Goal: Information Seeking & Learning: Learn about a topic

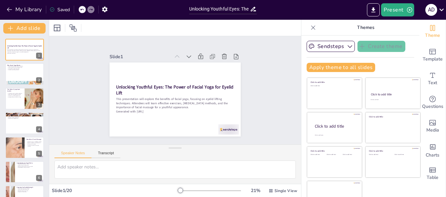
checkbox input "true"
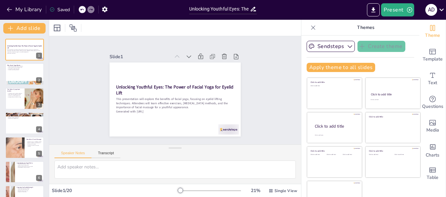
checkbox input "true"
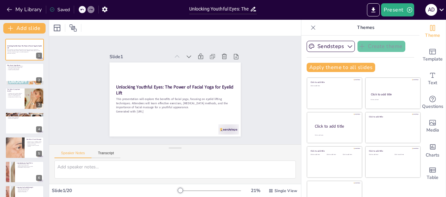
checkbox input "true"
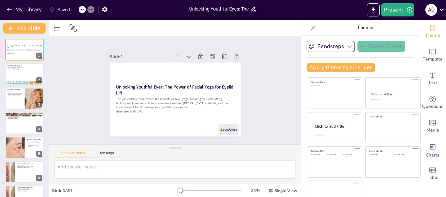
checkbox input "true"
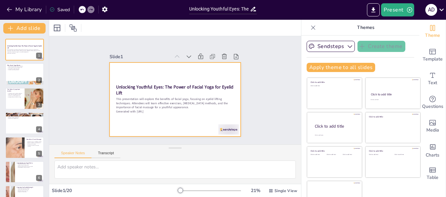
checkbox input "true"
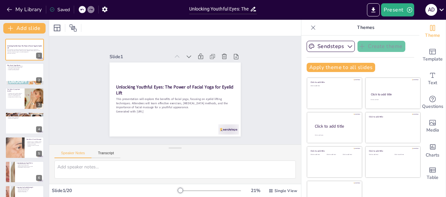
checkbox input "true"
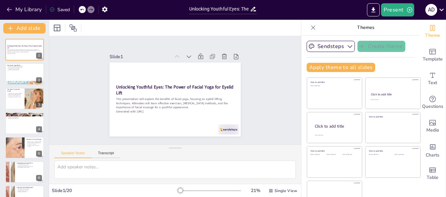
checkbox input "true"
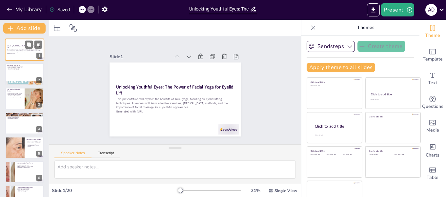
checkbox input "true"
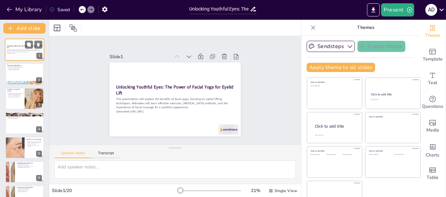
checkbox input "true"
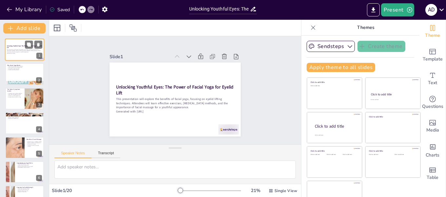
checkbox input "true"
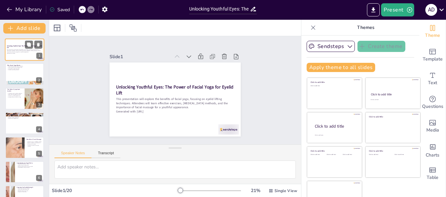
checkbox input "true"
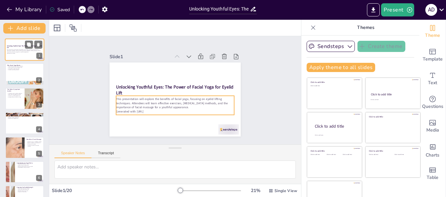
checkbox input "true"
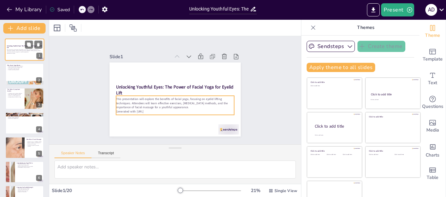
checkbox input "true"
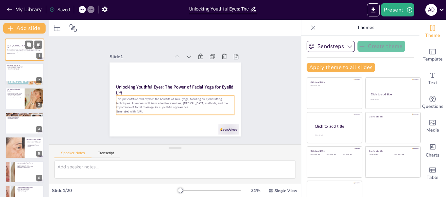
checkbox input "true"
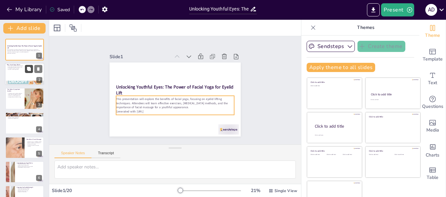
checkbox input "true"
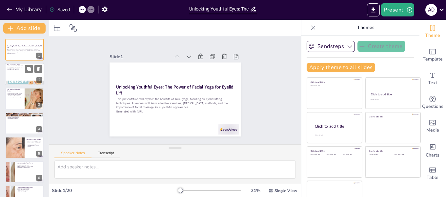
checkbox input "true"
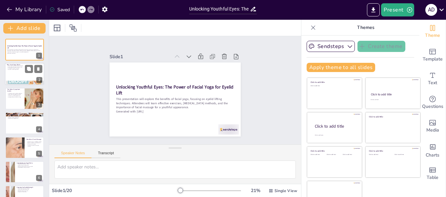
click at [16, 77] on div at bounding box center [24, 74] width 39 height 22
checkbox input "true"
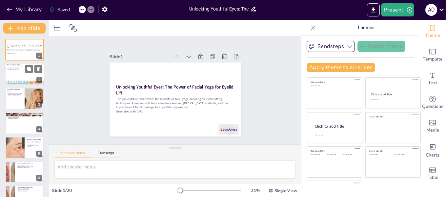
checkbox input "true"
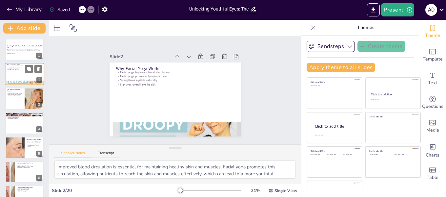
checkbox input "true"
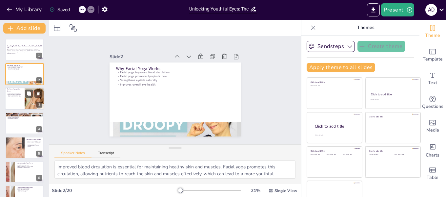
checkbox input "true"
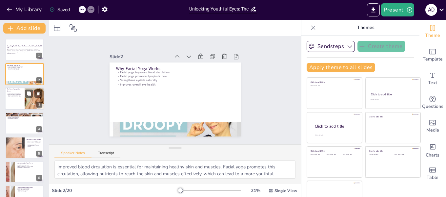
checkbox input "true"
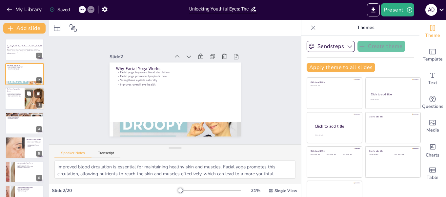
click at [17, 91] on p "The Role of Lymphatic System" at bounding box center [15, 90] width 16 height 4
checkbox input "true"
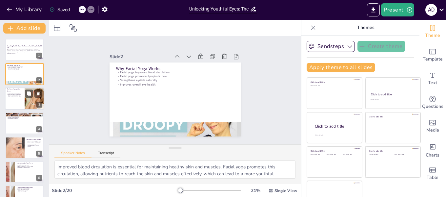
checkbox input "true"
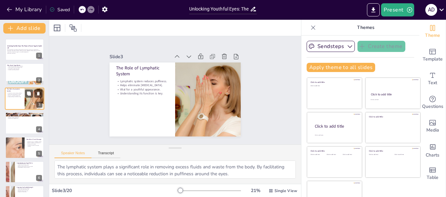
checkbox input "true"
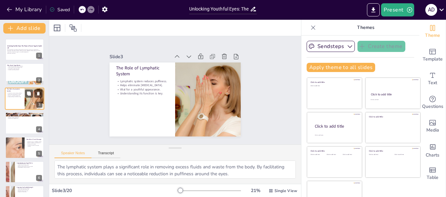
checkbox input "true"
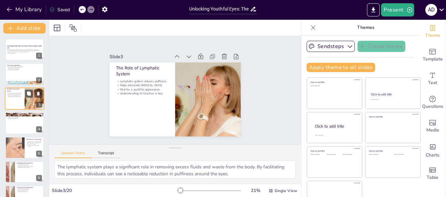
checkbox input "true"
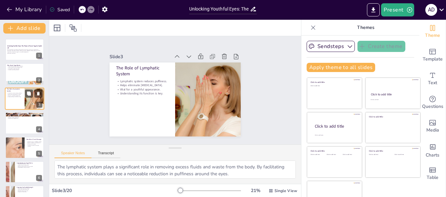
checkbox input "true"
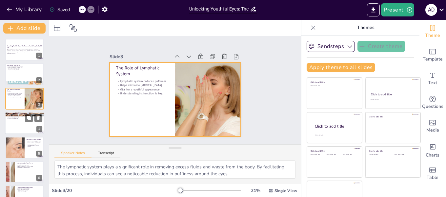
checkbox input "true"
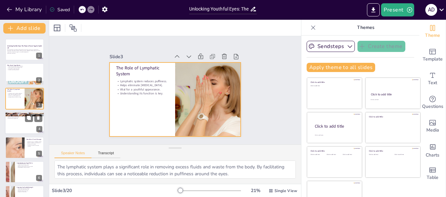
checkbox input "true"
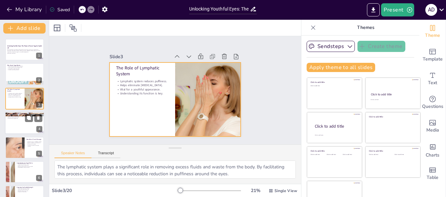
checkbox input "true"
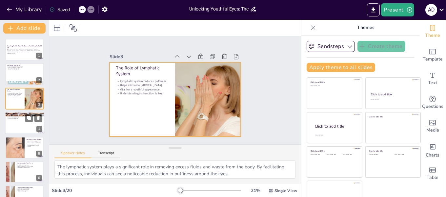
checkbox input "true"
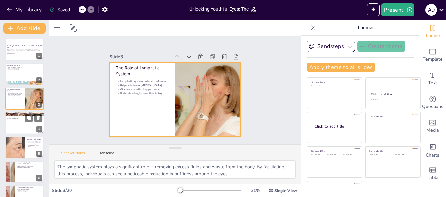
checkbox input "true"
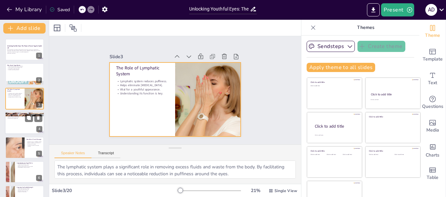
checkbox input "true"
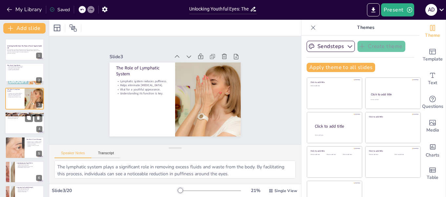
click at [23, 120] on div at bounding box center [24, 123] width 39 height 22
checkbox input "true"
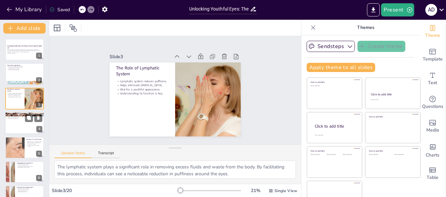
checkbox input "true"
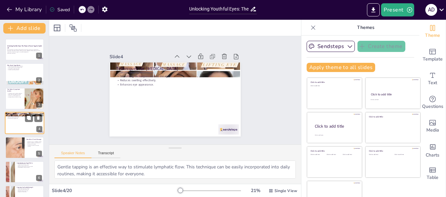
scroll to position [8, 0]
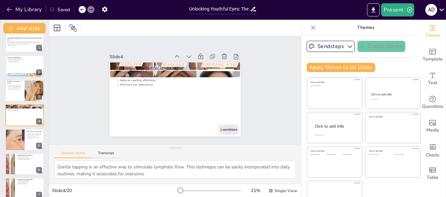
checkbox input "true"
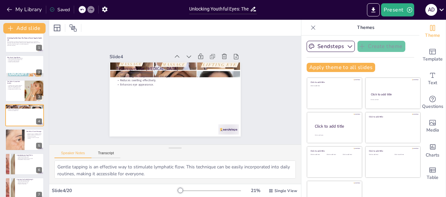
checkbox input "true"
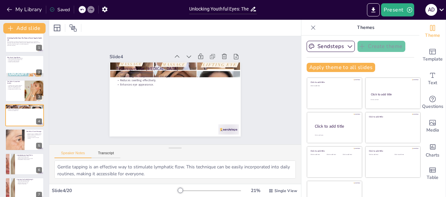
checkbox input "true"
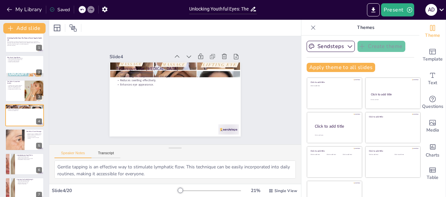
checkbox input "true"
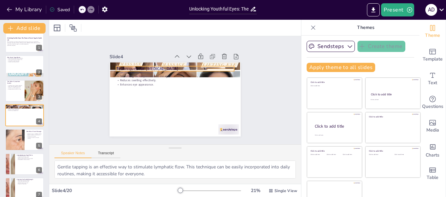
checkbox input "true"
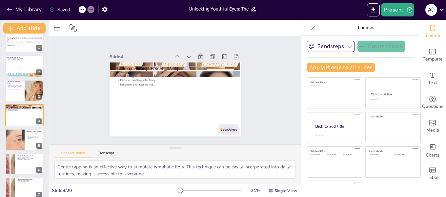
checkbox input "true"
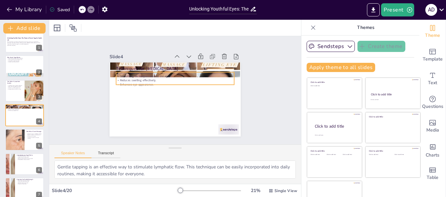
checkbox input "true"
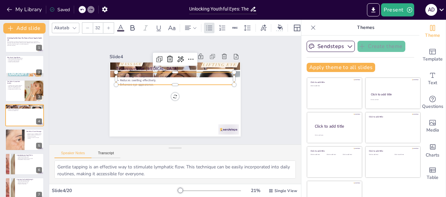
checkbox input "true"
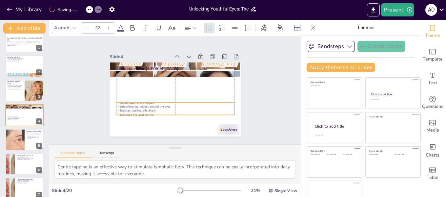
drag, startPoint x: 192, startPoint y: 73, endPoint x: 189, endPoint y: 103, distance: 30.3
click at [189, 104] on p "Smoothing techniques around the eyes." at bounding box center [175, 106] width 118 height 4
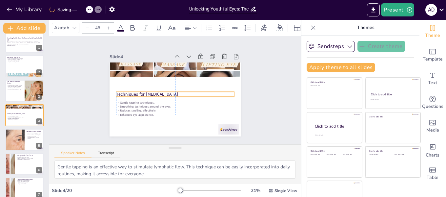
drag, startPoint x: 170, startPoint y: 65, endPoint x: 170, endPoint y: 90, distance: 25.6
click at [170, 91] on p "Techniques for [MEDICAL_DATA]" at bounding box center [175, 94] width 118 height 6
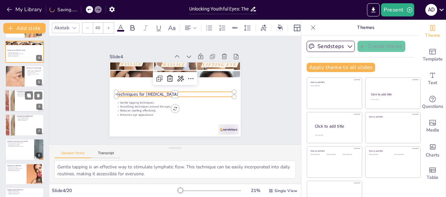
scroll to position [73, 0]
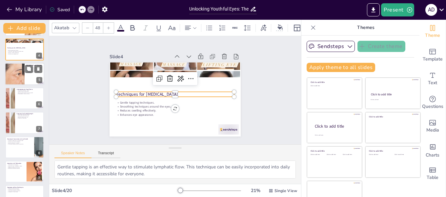
click at [24, 69] on div at bounding box center [15, 74] width 54 height 22
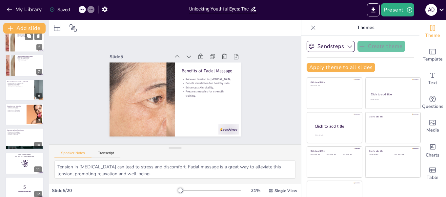
click at [26, 44] on div at bounding box center [24, 41] width 39 height 22
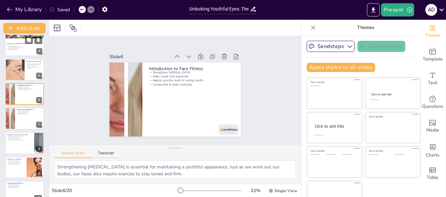
scroll to position [90, 0]
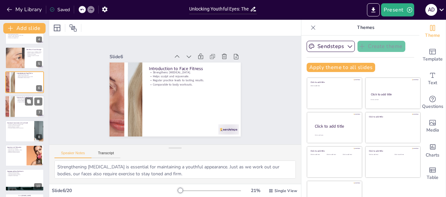
click at [13, 106] on div at bounding box center [9, 106] width 33 height 22
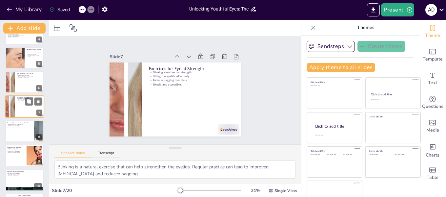
scroll to position [81, 0]
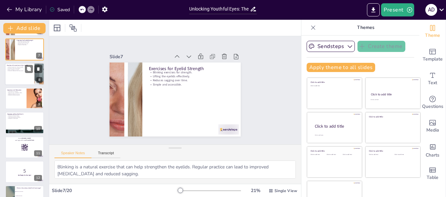
click at [17, 80] on div at bounding box center [24, 74] width 39 height 22
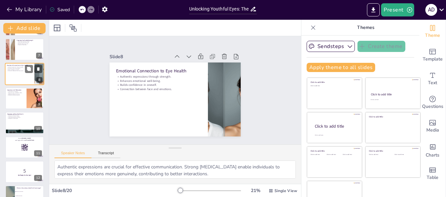
scroll to position [105, 0]
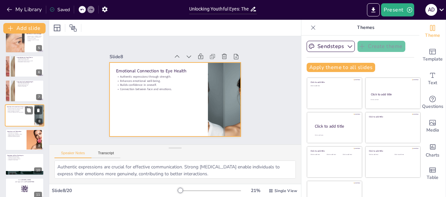
click at [13, 115] on div at bounding box center [24, 115] width 39 height 22
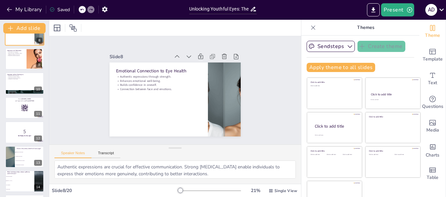
scroll to position [204, 0]
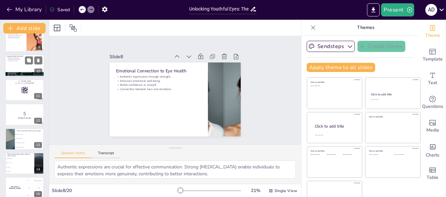
click at [15, 72] on div at bounding box center [24, 74] width 39 height 22
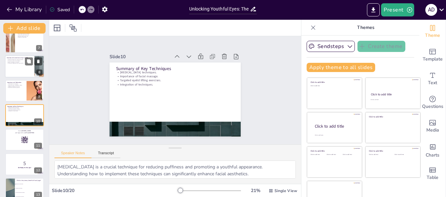
click at [15, 63] on p "Connection between face and emotions." at bounding box center [20, 62] width 26 height 1
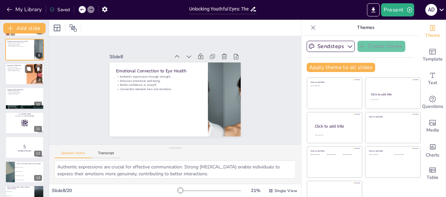
click at [15, 77] on div at bounding box center [24, 74] width 39 height 22
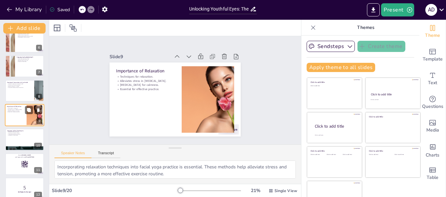
scroll to position [163, 0]
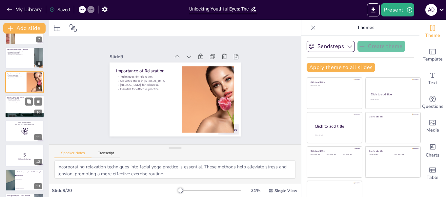
click at [12, 98] on p "[MEDICAL_DATA] techniques." at bounding box center [24, 98] width 35 height 1
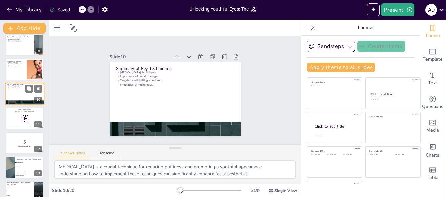
scroll to position [187, 0]
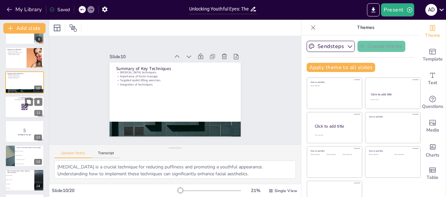
click at [11, 106] on div at bounding box center [24, 106] width 39 height 22
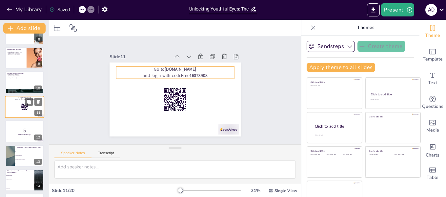
scroll to position [178, 0]
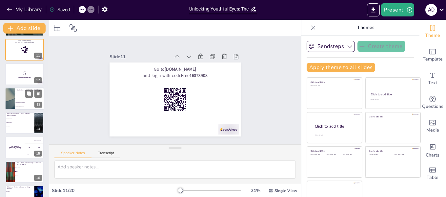
click at [12, 102] on div at bounding box center [9, 98] width 39 height 22
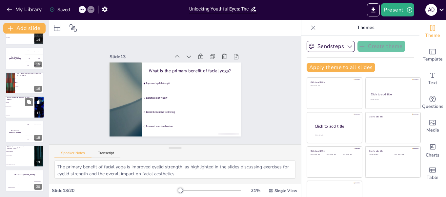
click at [12, 103] on li "Eye rolling" at bounding box center [20, 102] width 30 height 4
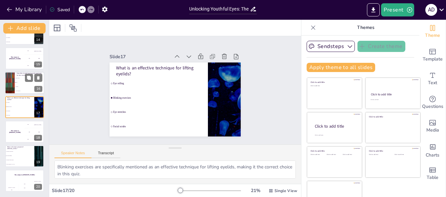
scroll to position [325, 0]
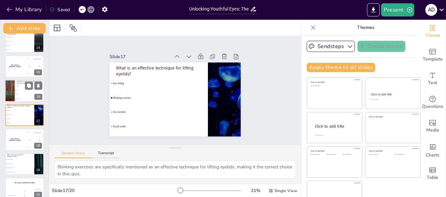
click at [16, 89] on li "Daily" at bounding box center [30, 90] width 30 height 4
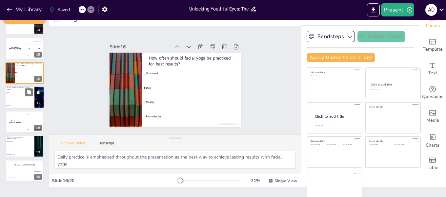
scroll to position [15, 0]
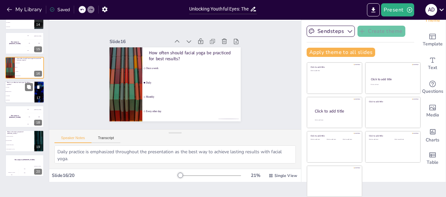
click at [15, 93] on li "Blinking exercises" at bounding box center [20, 91] width 30 height 4
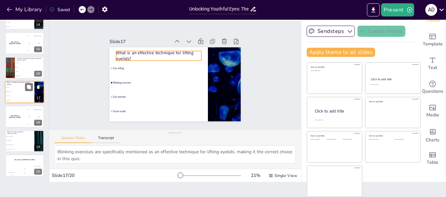
scroll to position [325, 0]
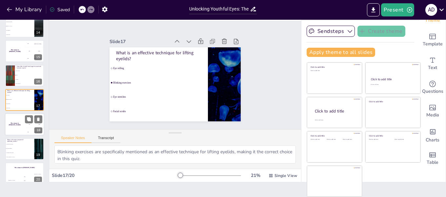
click at [16, 120] on div "The winner is [PERSON_NAME]" at bounding box center [15, 124] width 20 height 22
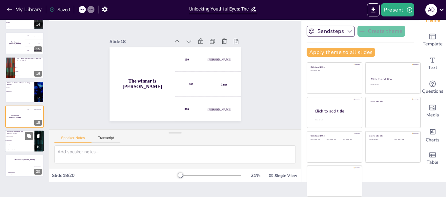
click at [26, 142] on li "To reduce puffiness" at bounding box center [20, 140] width 30 height 4
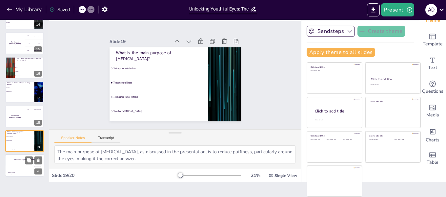
click at [21, 165] on div "The winner is [PERSON_NAME]" at bounding box center [24, 159] width 39 height 11
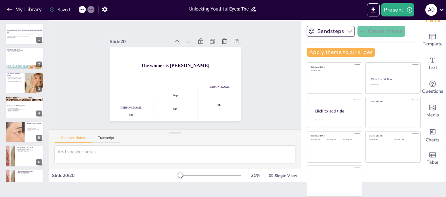
scroll to position [0, 0]
click at [105, 139] on button "Transcript" at bounding box center [106, 139] width 29 height 7
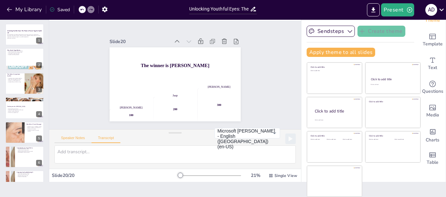
click at [79, 139] on button "Speaker Notes" at bounding box center [72, 139] width 37 height 7
